Goal: Check status: Check status

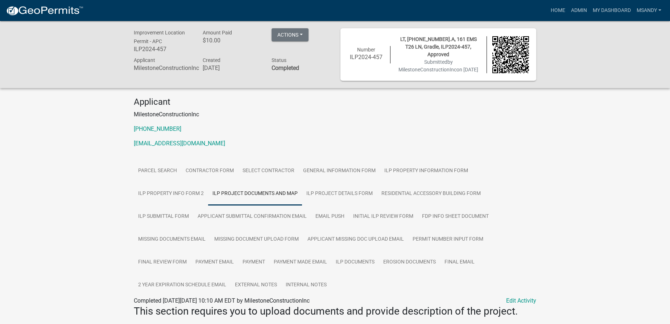
scroll to position [620, 0]
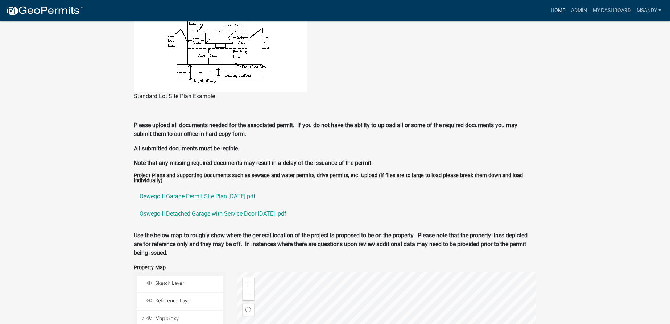
click at [561, 11] on link "Home" at bounding box center [558, 11] width 20 height 14
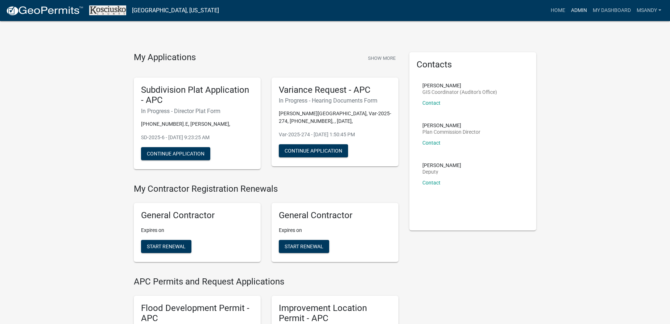
click at [585, 11] on link "Admin" at bounding box center [579, 11] width 22 height 14
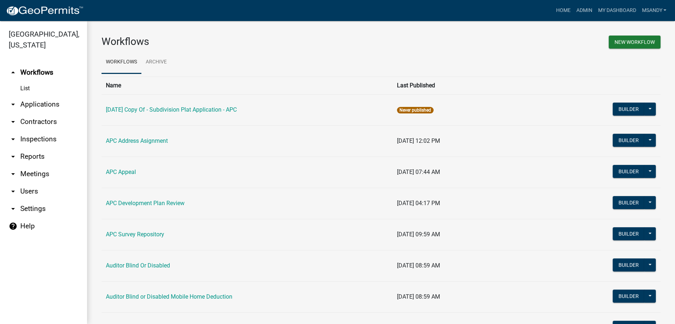
click at [34, 99] on link "arrow_drop_down Applications" at bounding box center [43, 104] width 87 height 17
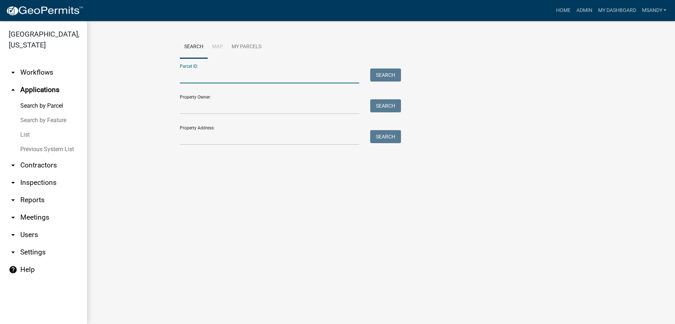
click at [223, 76] on input "Parcel ID:" at bounding box center [269, 75] width 179 height 15
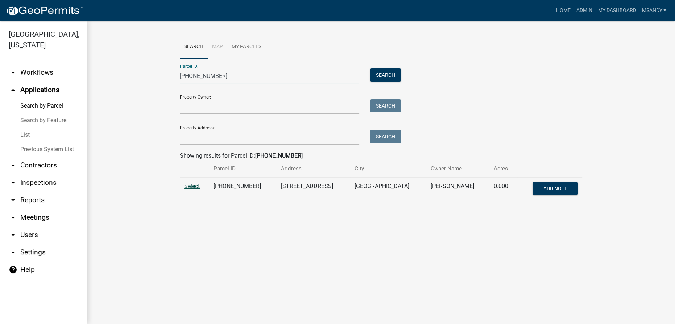
type input "[PHONE_NUMBER]"
click at [190, 183] on span "Select" at bounding box center [192, 186] width 16 height 7
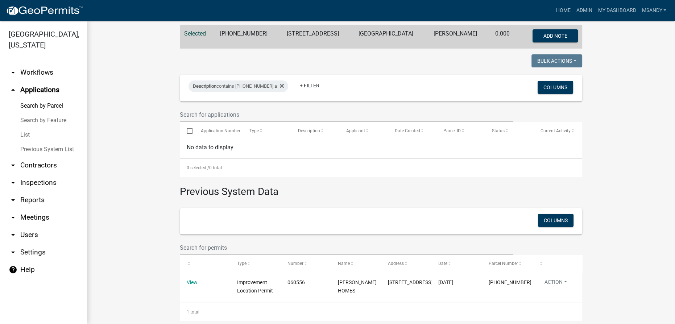
scroll to position [163, 0]
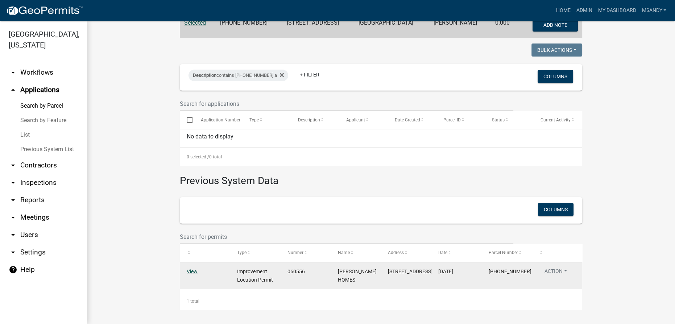
click at [187, 270] on link "View" at bounding box center [192, 272] width 11 height 6
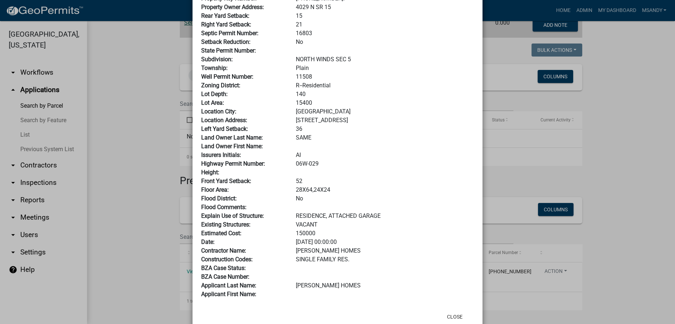
scroll to position [139, 0]
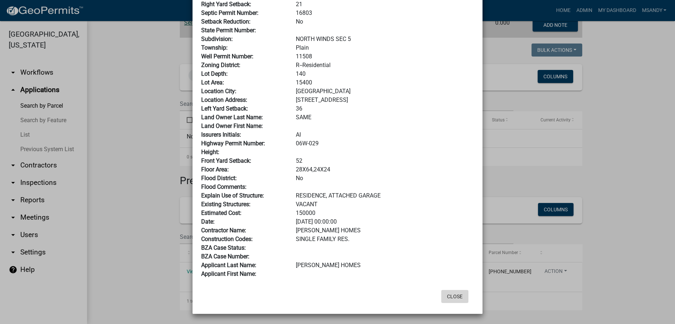
click at [456, 297] on button "Close" at bounding box center [454, 296] width 27 height 13
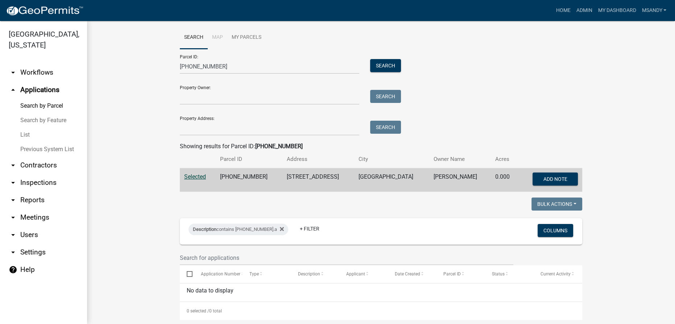
scroll to position [0, 0]
